Goal: Task Accomplishment & Management: Complete application form

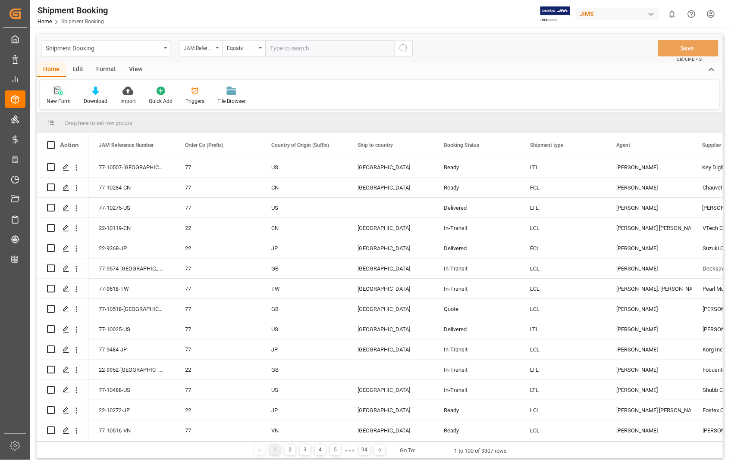
click at [58, 91] on icon at bounding box center [58, 91] width 9 height 9
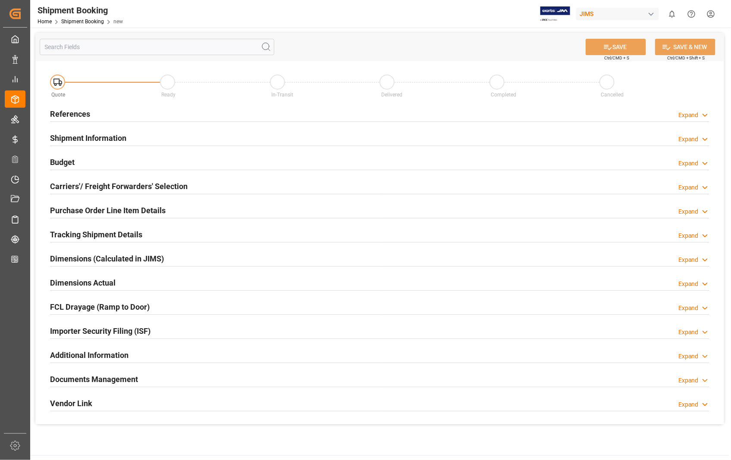
click at [66, 114] on h2 "References" at bounding box center [70, 114] width 40 height 12
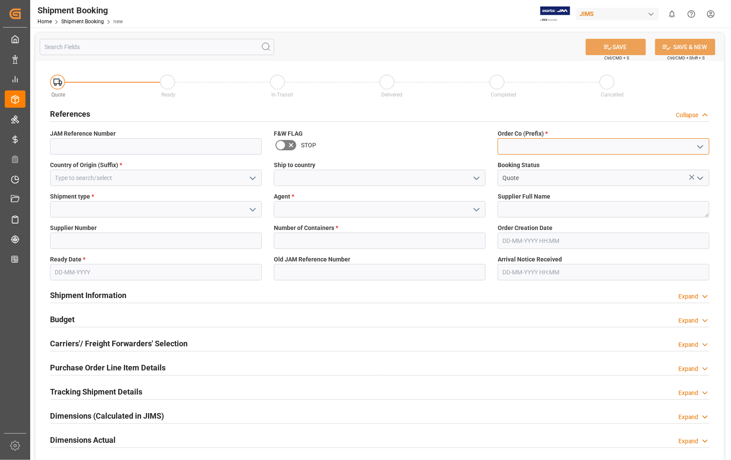
click at [507, 147] on input at bounding box center [603, 146] width 212 height 16
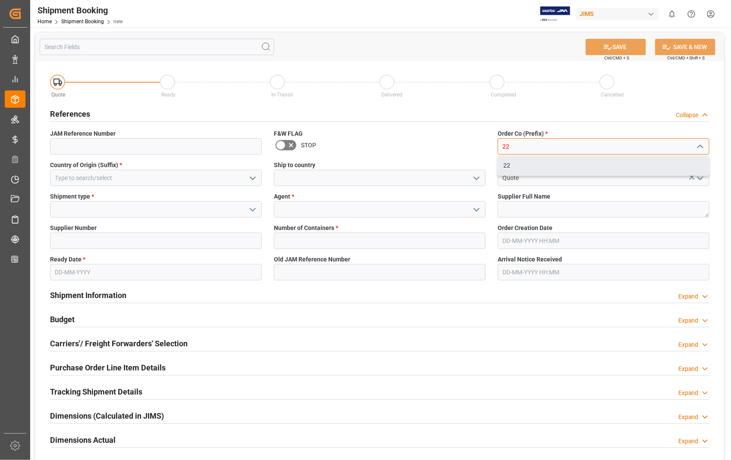
click at [511, 164] on div "22" at bounding box center [603, 165] width 211 height 19
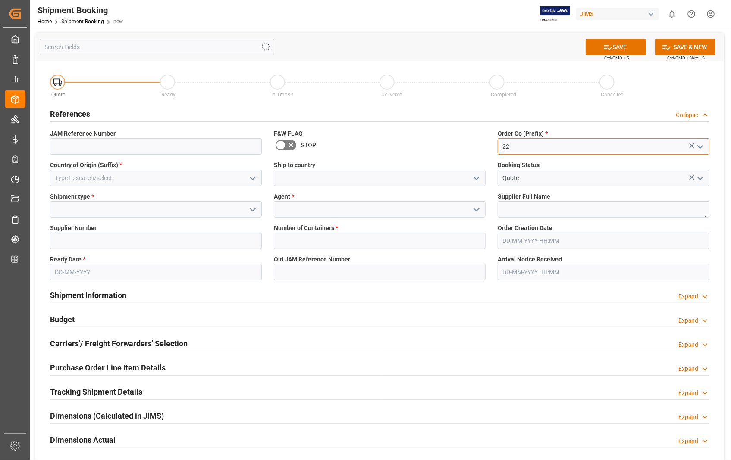
type input "22"
click at [91, 177] on input at bounding box center [156, 178] width 212 height 16
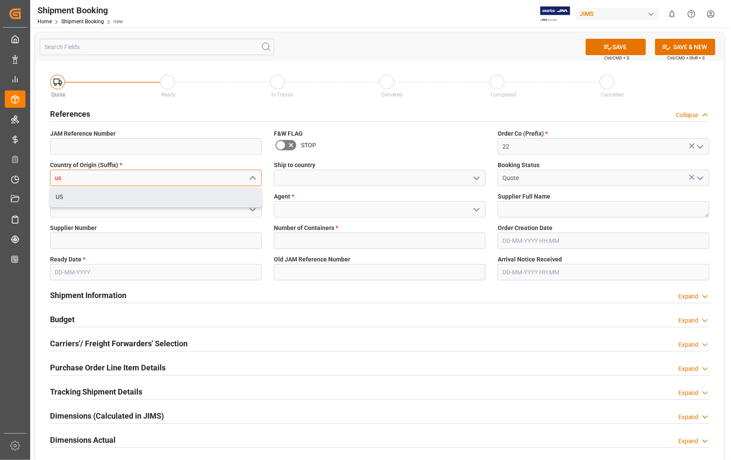
click at [72, 199] on div "US" at bounding box center [155, 196] width 211 height 19
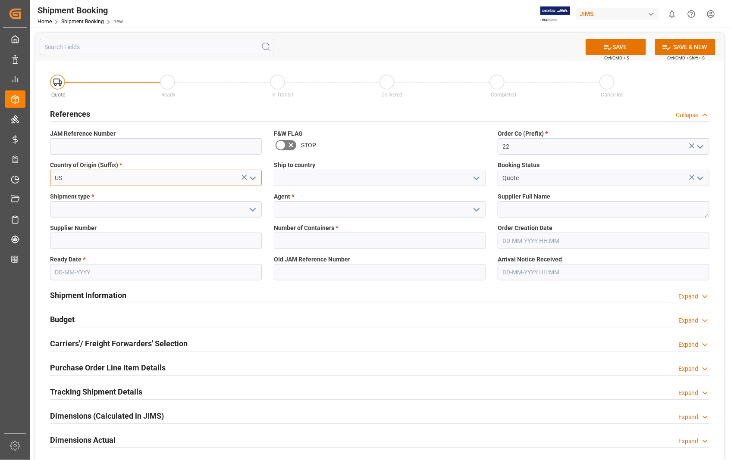
type input "US"
click at [295, 178] on input at bounding box center [380, 178] width 212 height 16
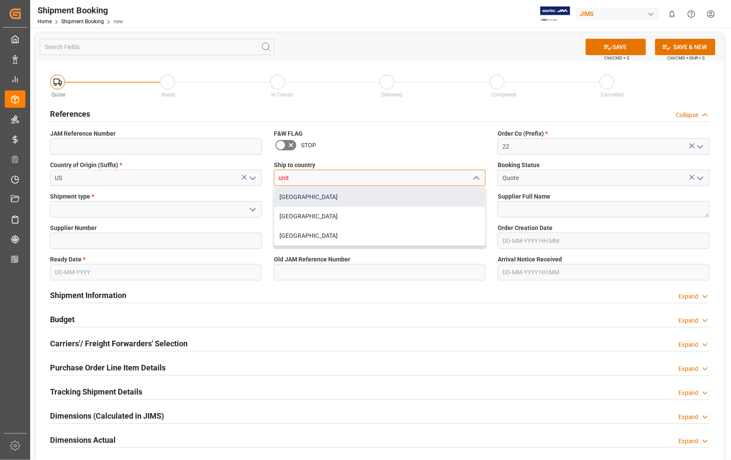
click at [283, 200] on div "[GEOGRAPHIC_DATA]" at bounding box center [379, 196] width 211 height 19
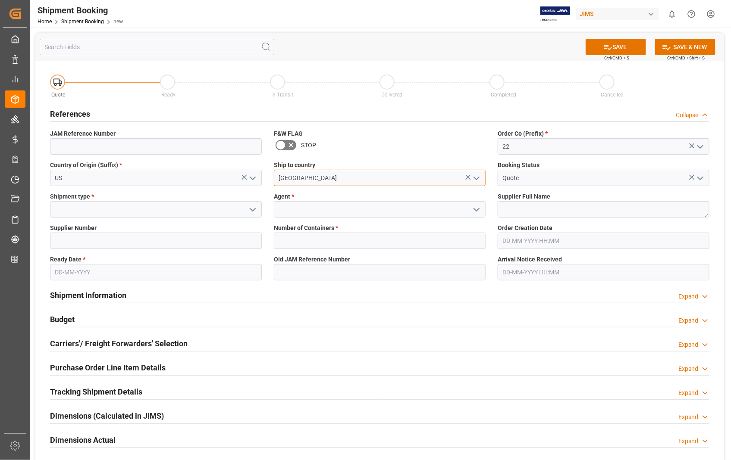
type input "[GEOGRAPHIC_DATA]"
click at [161, 218] on div "Shipment type *" at bounding box center [156, 204] width 224 height 31
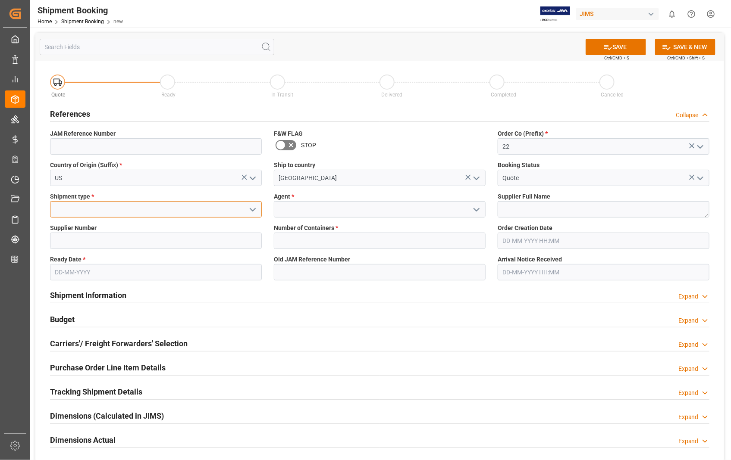
click at [156, 213] on input at bounding box center [156, 209] width 212 height 16
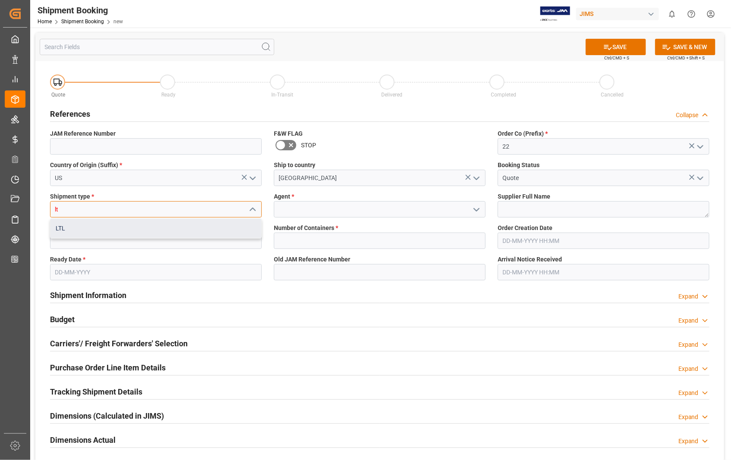
click at [79, 228] on div "LTL" at bounding box center [155, 228] width 211 height 19
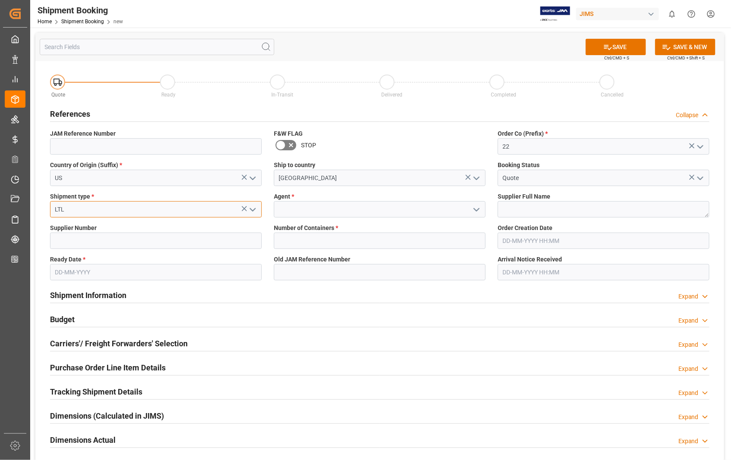
type input "LTL"
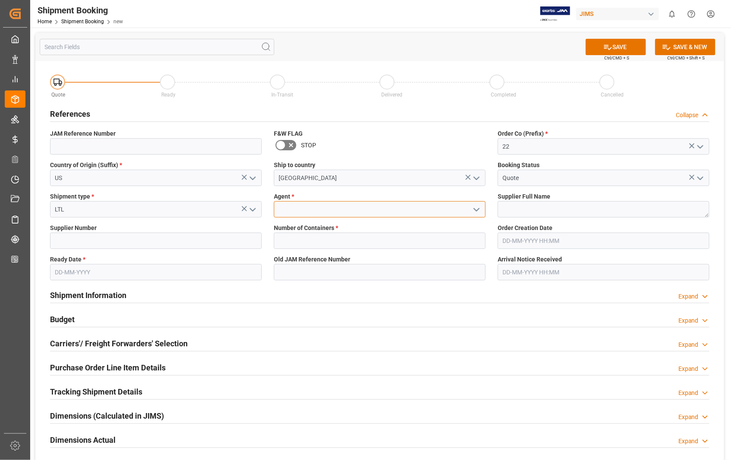
click at [323, 214] on input at bounding box center [380, 209] width 212 height 16
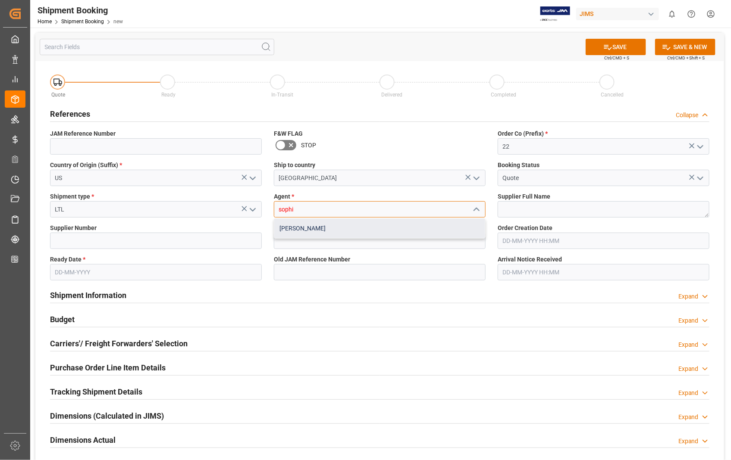
click at [314, 225] on div "[PERSON_NAME]" at bounding box center [379, 228] width 211 height 19
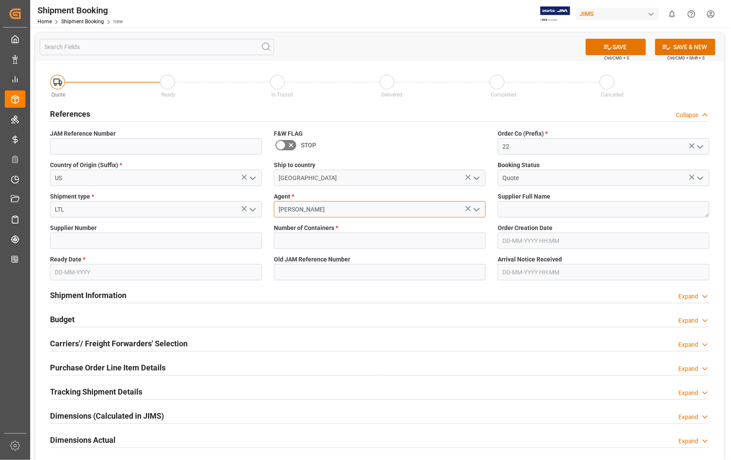
type input "[PERSON_NAME]"
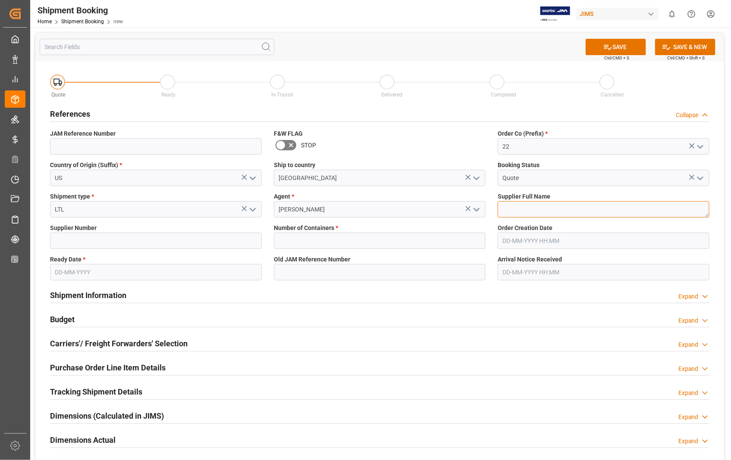
click at [528, 206] on textarea at bounding box center [603, 209] width 212 height 16
paste textarea "Ashly Audio"
type textarea "Ashly Audio"
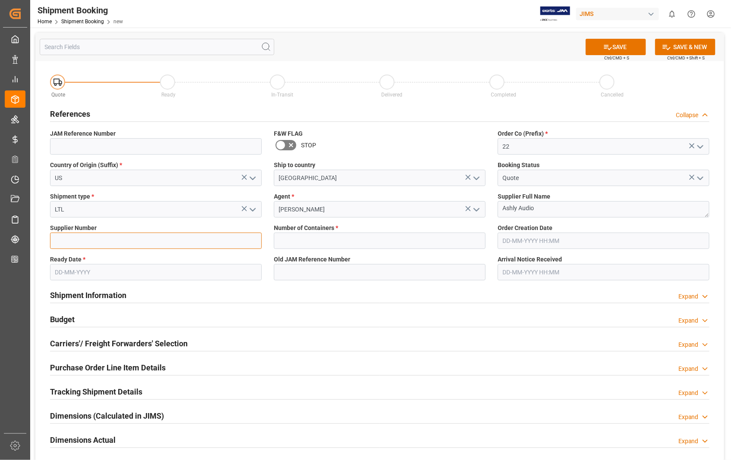
click at [112, 244] on input at bounding box center [156, 241] width 212 height 16
type input "557"
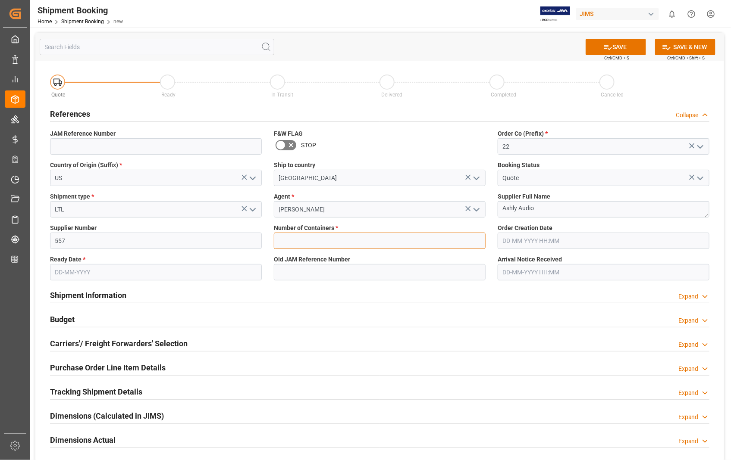
click at [312, 239] on input "text" at bounding box center [380, 241] width 212 height 16
type input "0"
type input "[DATE] 00:00"
type input "[DATE]"
type input "[DATE] 00:00"
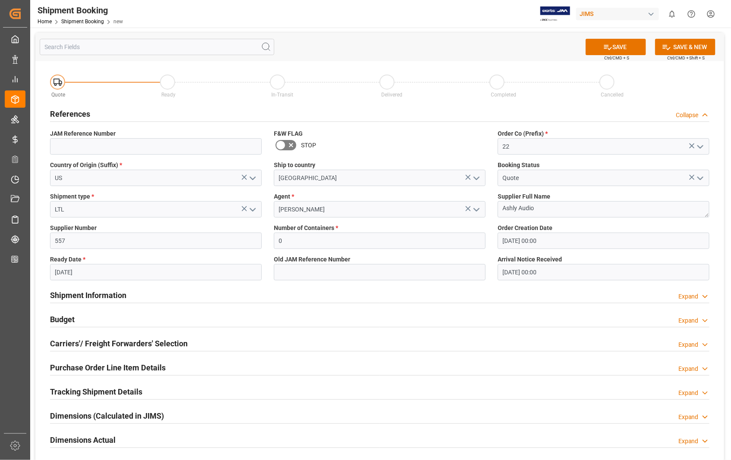
click at [566, 243] on input "[DATE] 00:00" at bounding box center [603, 241] width 212 height 16
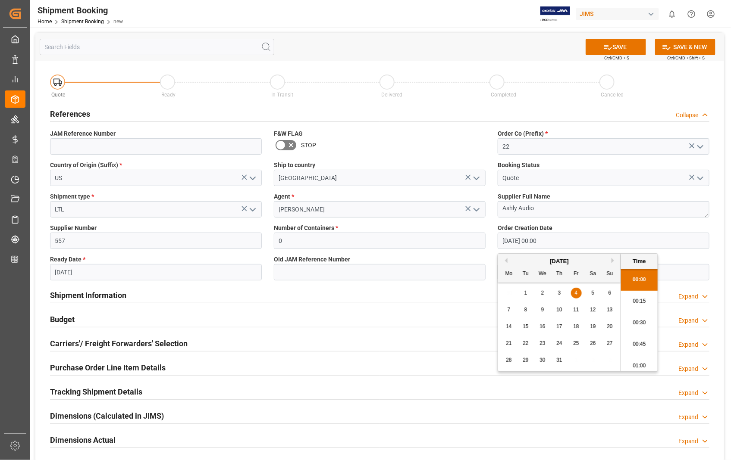
click at [614, 259] on button "Next Month" at bounding box center [613, 260] width 5 height 5
click at [509, 328] on span "11" at bounding box center [509, 327] width 6 height 6
type input "[DATE] 00:00"
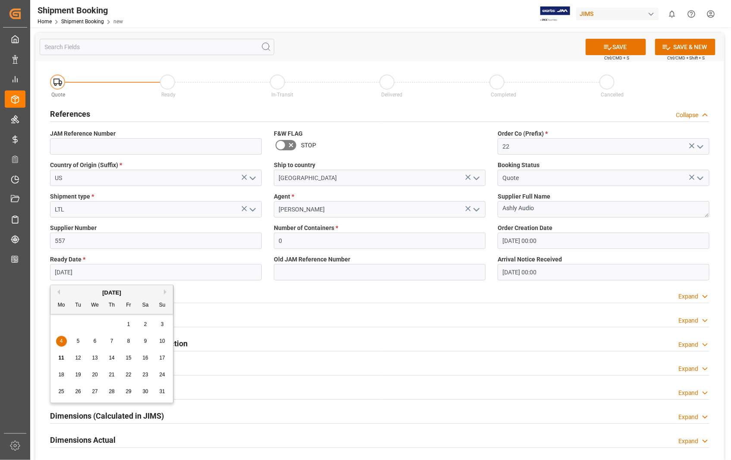
click at [132, 273] on input "[DATE]" at bounding box center [156, 272] width 212 height 16
click at [61, 375] on span "18" at bounding box center [61, 375] width 6 height 6
type input "[DATE]"
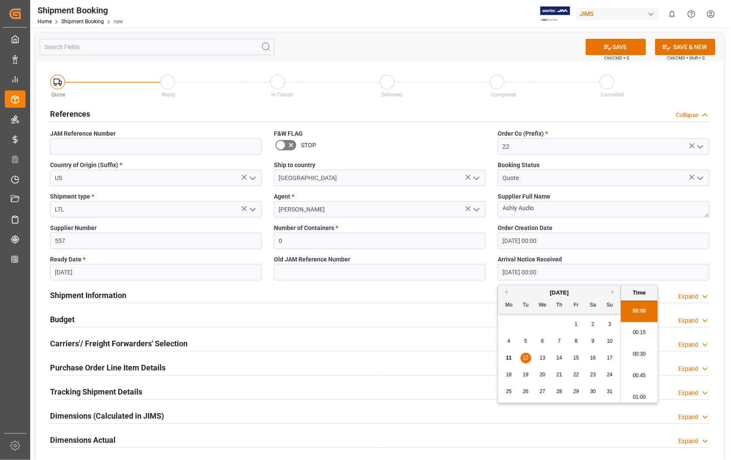
drag, startPoint x: 556, startPoint y: 266, endPoint x: 456, endPoint y: 285, distance: 102.2
click at [456, 285] on div "Quote Ready In-Transit Delivered Completed Cancelled References Collapse JAM Re…" at bounding box center [379, 321] width 688 height 521
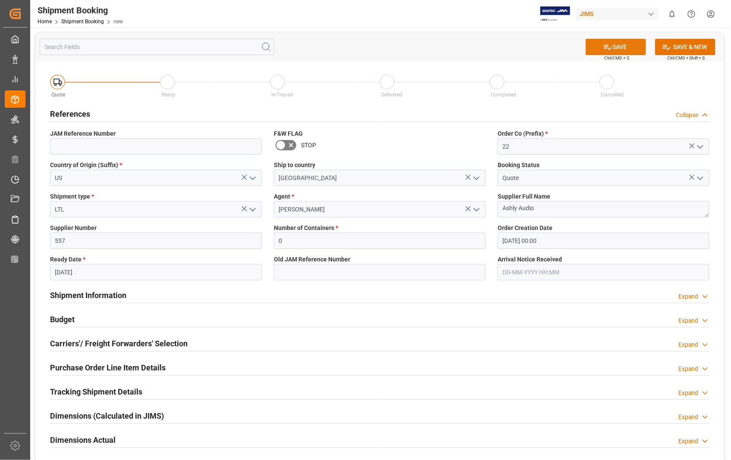
click at [613, 48] on button "SAVE" at bounding box center [615, 47] width 60 height 16
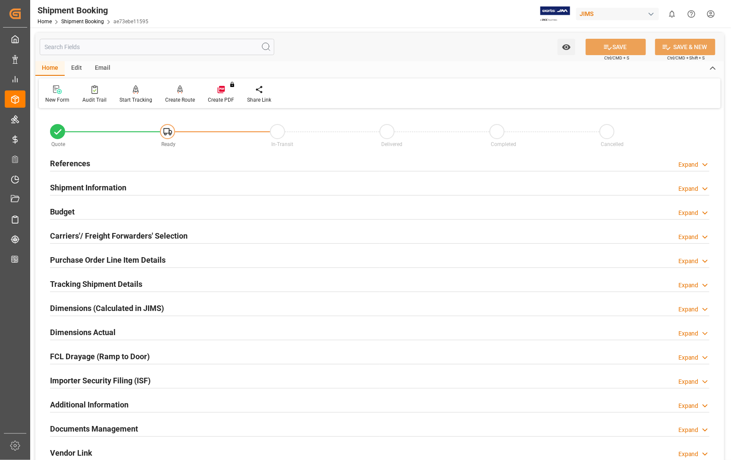
click at [80, 237] on h2 "Carriers'/ Freight Forwarders' Selection" at bounding box center [118, 236] width 137 height 12
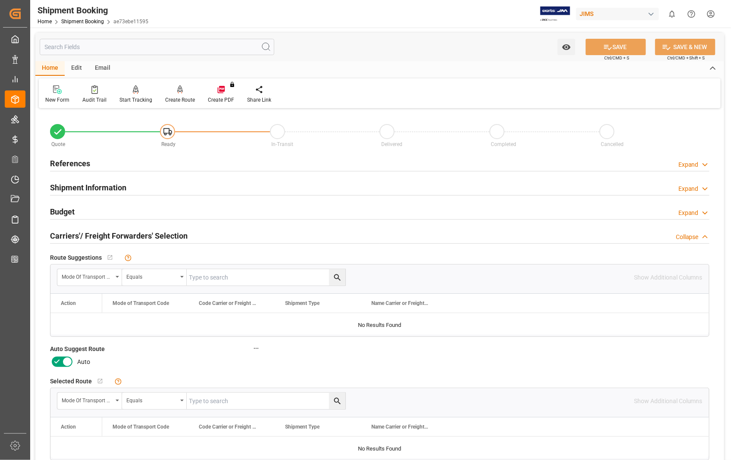
click at [66, 366] on icon at bounding box center [67, 362] width 10 height 10
click at [0, 0] on input "checkbox" at bounding box center [0, 0] width 0 height 0
click at [621, 48] on button "SAVE" at bounding box center [615, 47] width 60 height 16
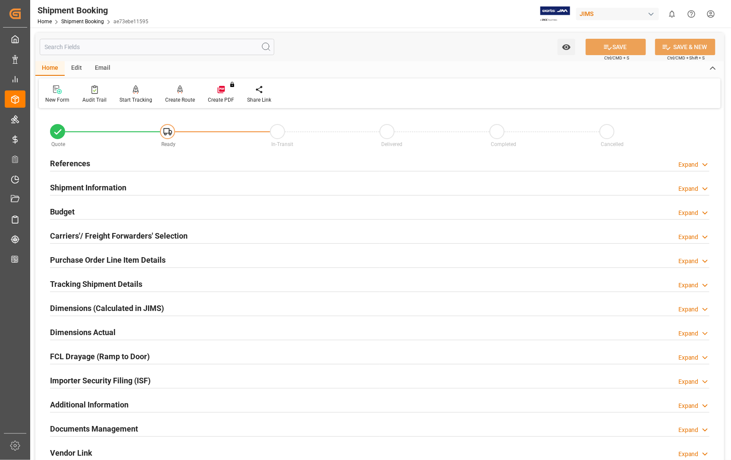
click at [62, 163] on h2 "References" at bounding box center [70, 164] width 40 height 12
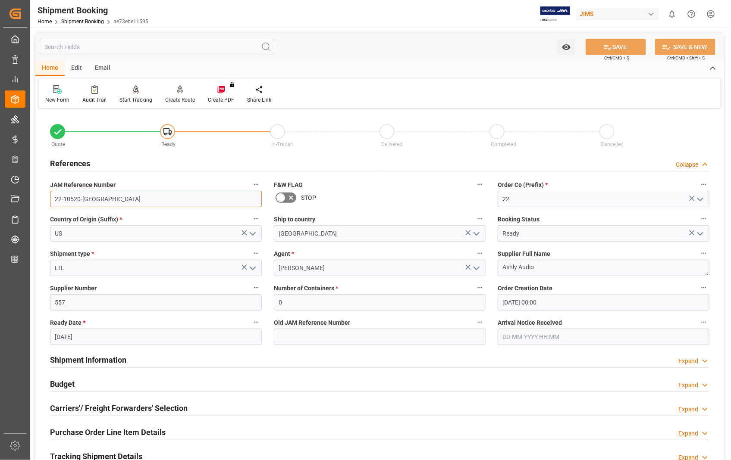
drag, startPoint x: 109, startPoint y: 196, endPoint x: 52, endPoint y: 203, distance: 57.4
click at [52, 203] on input "22-10520-US" at bounding box center [156, 199] width 212 height 16
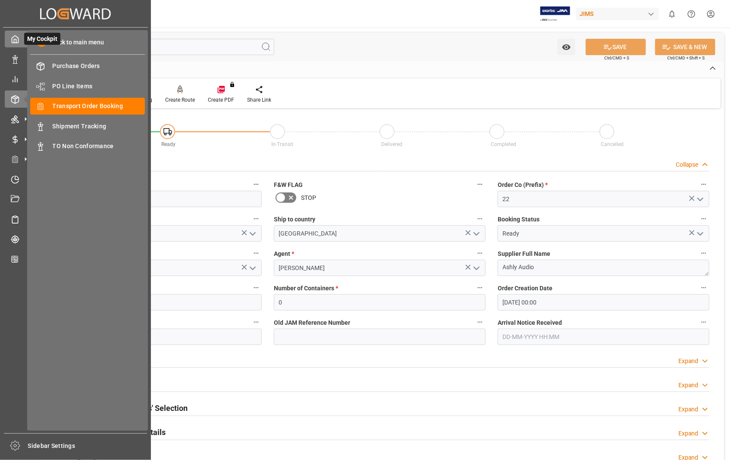
click at [15, 40] on icon at bounding box center [15, 39] width 9 height 9
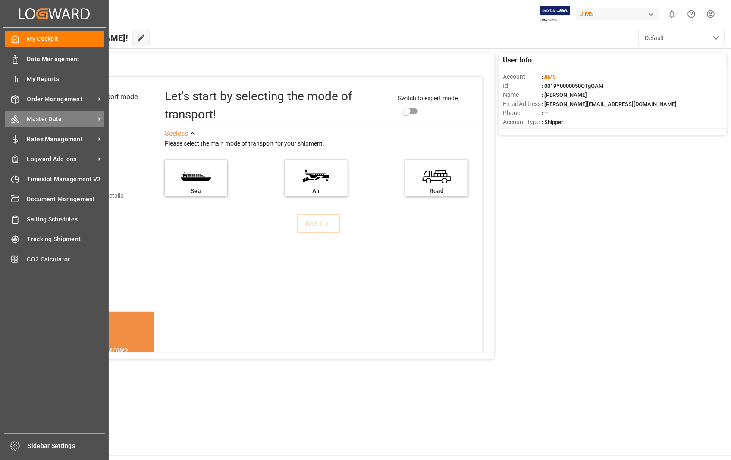
click at [70, 115] on span "Master Data" at bounding box center [61, 119] width 68 height 9
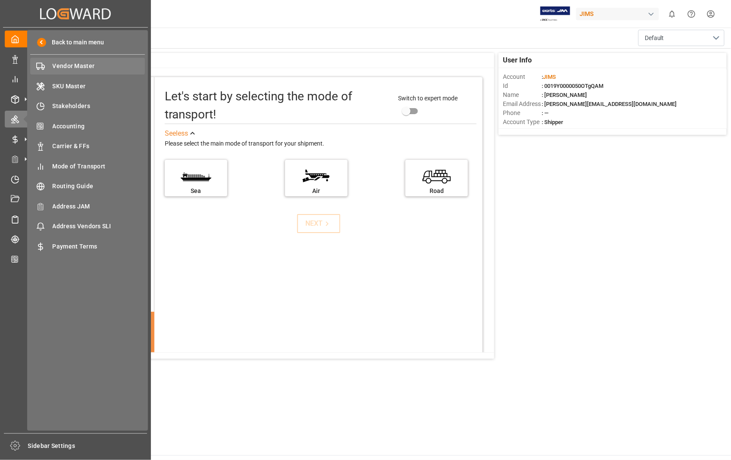
click at [76, 63] on span "Vendor Master" at bounding box center [99, 66] width 93 height 9
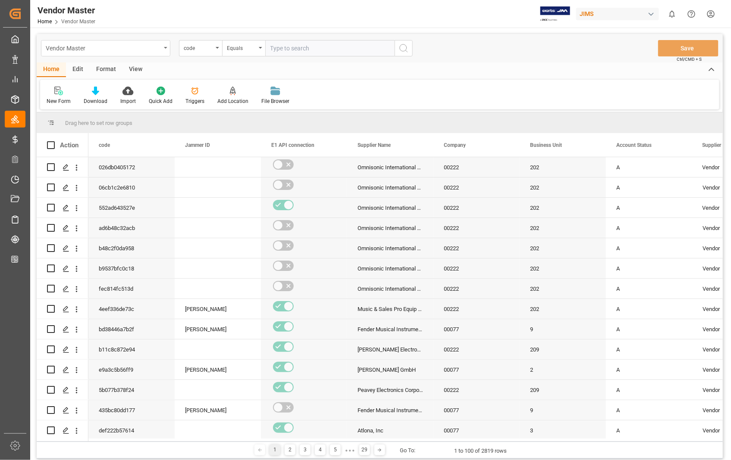
click at [167, 49] on div "Vendor Master" at bounding box center [105, 48] width 129 height 16
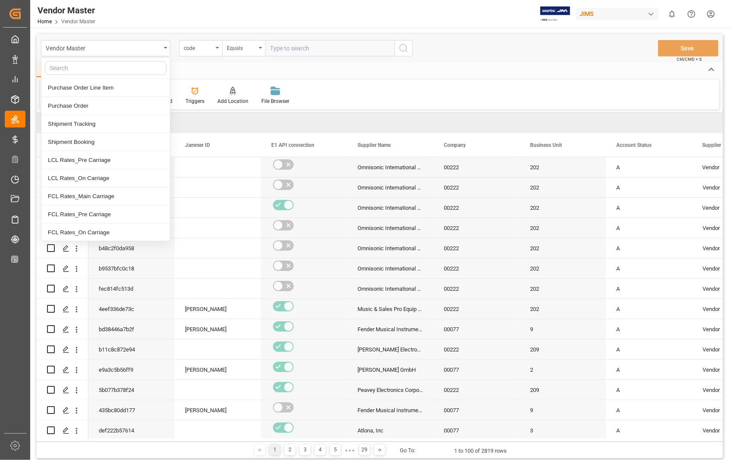
click at [244, 69] on div "Home Edit Format View" at bounding box center [380, 69] width 686 height 15
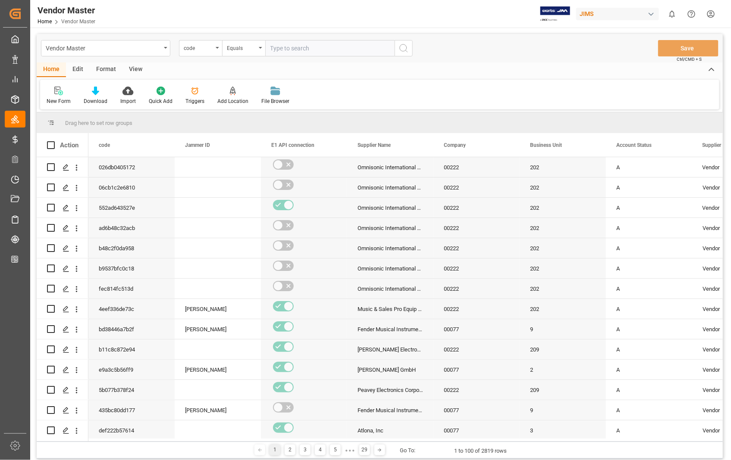
click at [139, 69] on div "View" at bounding box center [135, 69] width 26 height 15
click at [55, 95] on div "Default" at bounding box center [55, 95] width 30 height 19
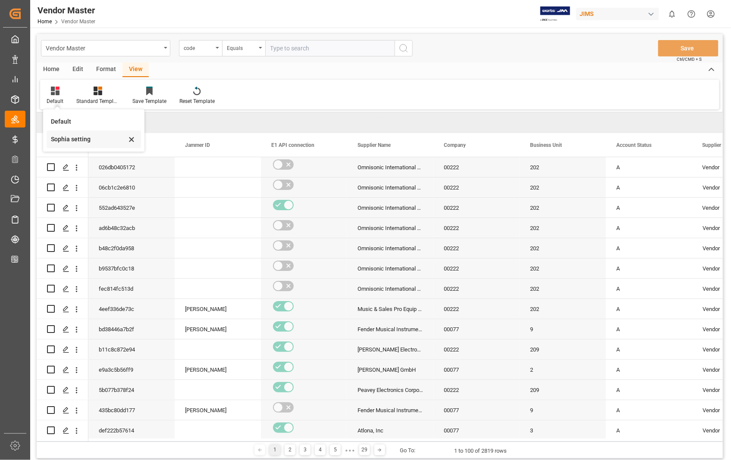
click at [78, 140] on div "Sophia setting" at bounding box center [88, 139] width 75 height 9
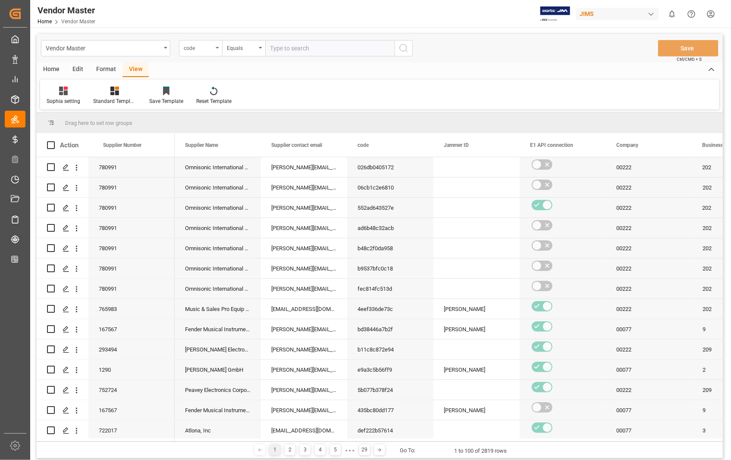
click at [221, 44] on div "code" at bounding box center [200, 48] width 43 height 16
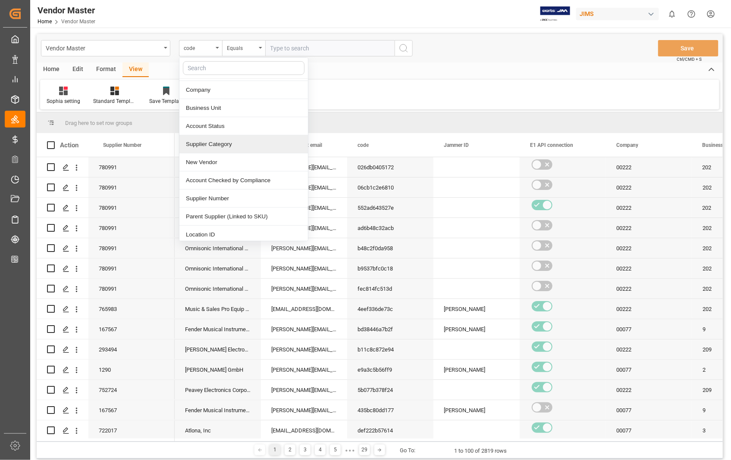
scroll to position [96, 0]
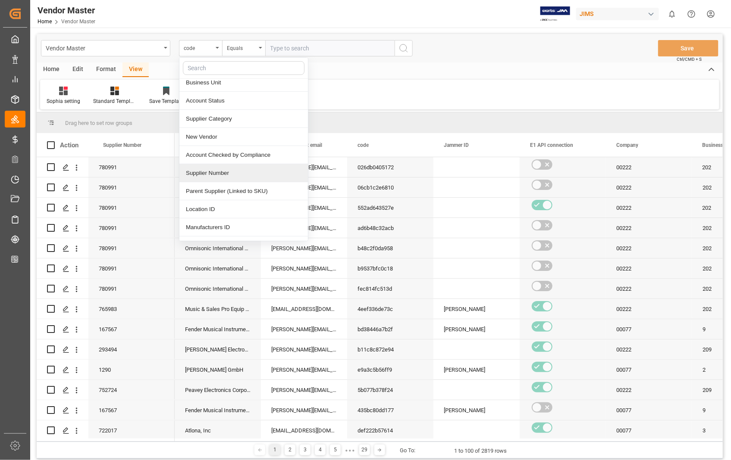
click at [231, 172] on div "Supplier Number" at bounding box center [243, 173] width 128 height 18
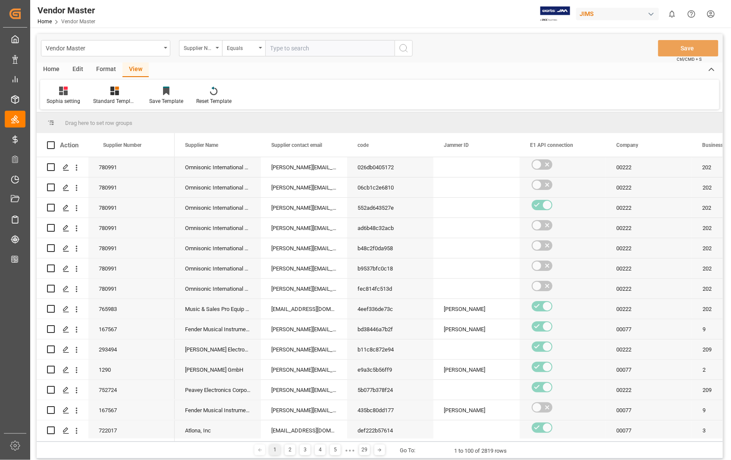
click at [312, 49] on input "text" at bounding box center [329, 48] width 129 height 16
type input "557"
click at [406, 49] on icon "search button" at bounding box center [403, 48] width 10 height 10
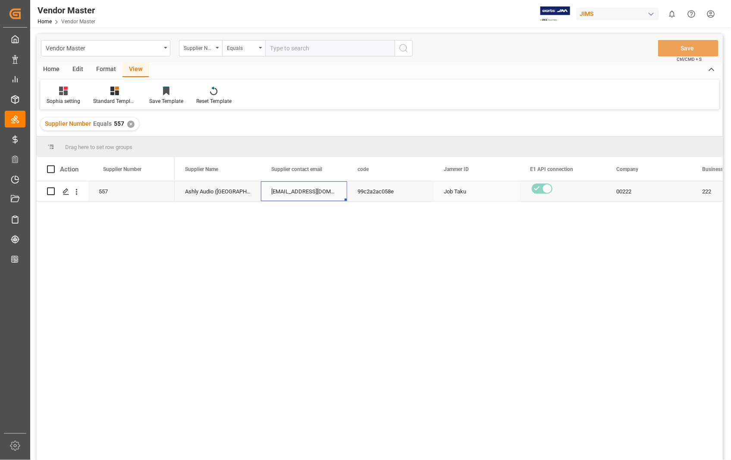
click at [296, 191] on div "orders@AmericanMusicAndSound.com; pap@musicpeopleinc.com(OK); eef@musicpeoplein…" at bounding box center [304, 191] width 86 height 20
